Goal: Task Accomplishment & Management: Manage account settings

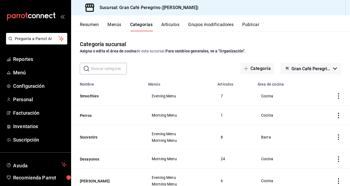
click at [165, 27] on button "Artículos" at bounding box center [171, 26] width 18 height 9
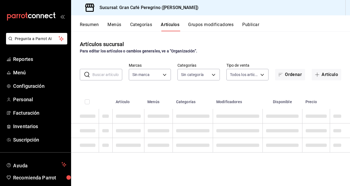
click at [114, 73] on input "text" at bounding box center [108, 74] width 30 height 11
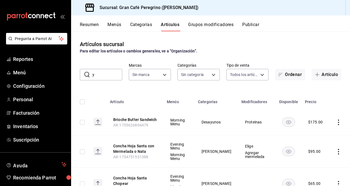
type input "yo"
type input "c264ec5e-3e8d-497c-974c-9b9b5dc048eb"
type input "35130152-e618-45a0-b1af-60fe83d1e634,258d2af6-b62e-49c7-85e2-7a560fcd6601,6ff4b…"
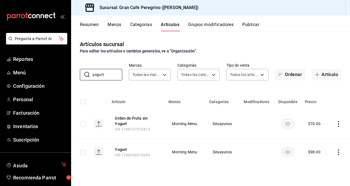
type input "yogurt"
click at [339, 155] on td at bounding box center [340, 152] width 22 height 27
click at [339, 152] on icon "actions" at bounding box center [338, 151] width 1 height 5
click at [321, 149] on span "Editar" at bounding box center [322, 149] width 14 height 6
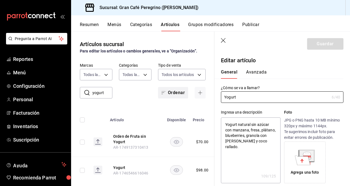
type textarea "x"
type input "$98.00"
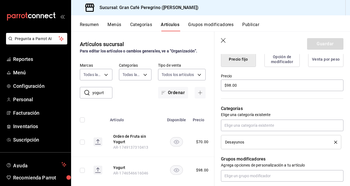
scroll to position [154, 0]
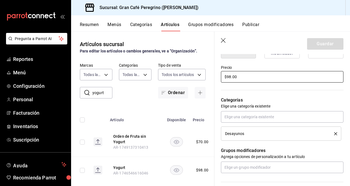
click at [241, 77] on input "$98.00" at bounding box center [282, 76] width 123 height 11
type textarea "x"
type input "$98.00"
type textarea "x"
type input "$98.00"
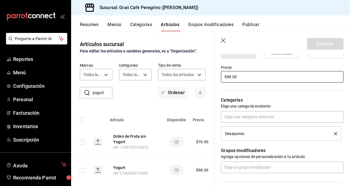
type textarea "x"
type input "$9.00"
type textarea "x"
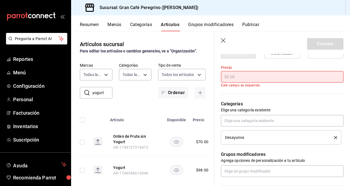
type textarea "x"
type input "$1.00"
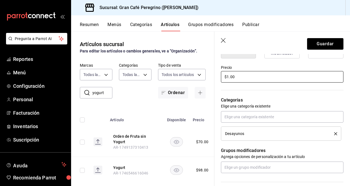
type textarea "x"
type input "$10.00"
type textarea "x"
type input "$105.00"
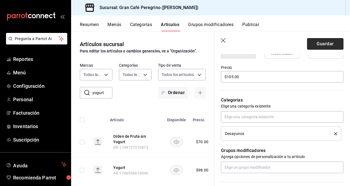
click at [326, 43] on button "Guardar" at bounding box center [325, 43] width 36 height 11
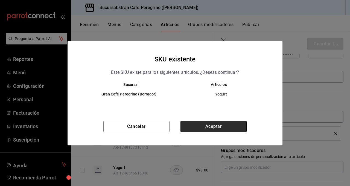
click at [216, 127] on button "Aceptar" at bounding box center [214, 125] width 66 height 11
type textarea "x"
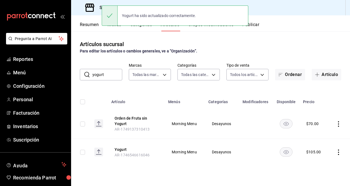
click at [255, 24] on button "Publicar" at bounding box center [251, 26] width 17 height 9
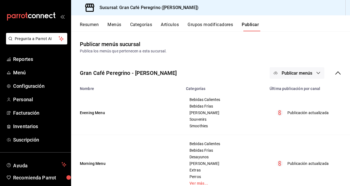
click at [282, 72] on span "Publicar menús" at bounding box center [297, 72] width 31 height 5
click at [292, 93] on span "Punto de venta" at bounding box center [305, 91] width 26 height 6
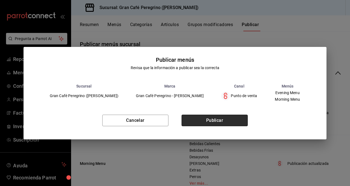
click at [209, 118] on button "Publicar" at bounding box center [215, 119] width 66 height 11
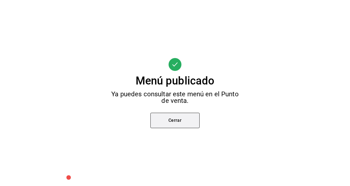
click at [171, 118] on button "Cerrar" at bounding box center [175, 120] width 49 height 15
